Goal: Task Accomplishment & Management: Manage account settings

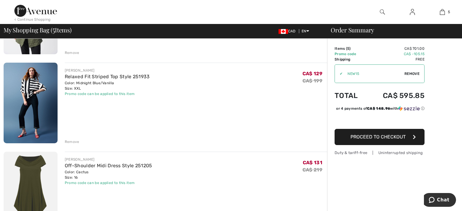
scroll to position [201, 0]
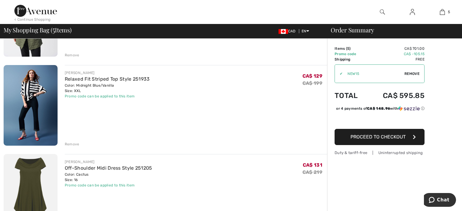
click at [73, 142] on div "Remove" at bounding box center [72, 144] width 15 height 5
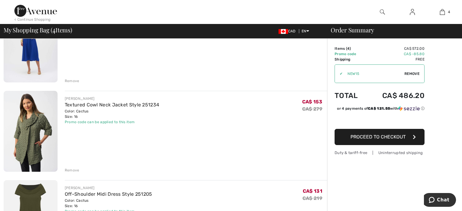
scroll to position [95, 0]
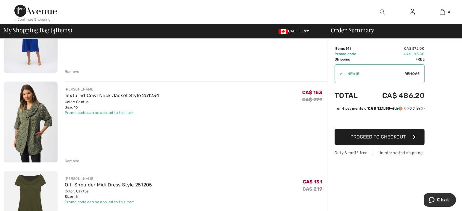
click at [73, 160] on div "Remove" at bounding box center [72, 160] width 15 height 5
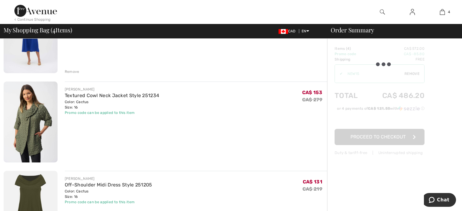
click at [73, 160] on div "Remove" at bounding box center [72, 160] width 15 height 5
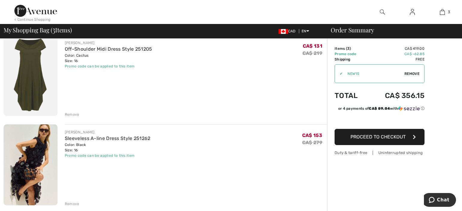
scroll to position [174, 0]
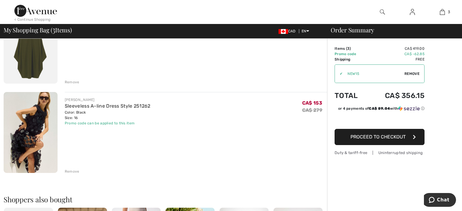
click at [71, 171] on div "Remove" at bounding box center [72, 171] width 15 height 5
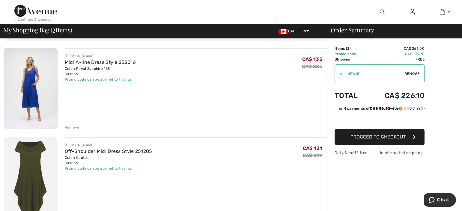
scroll to position [35, 0]
